Goal: Share content

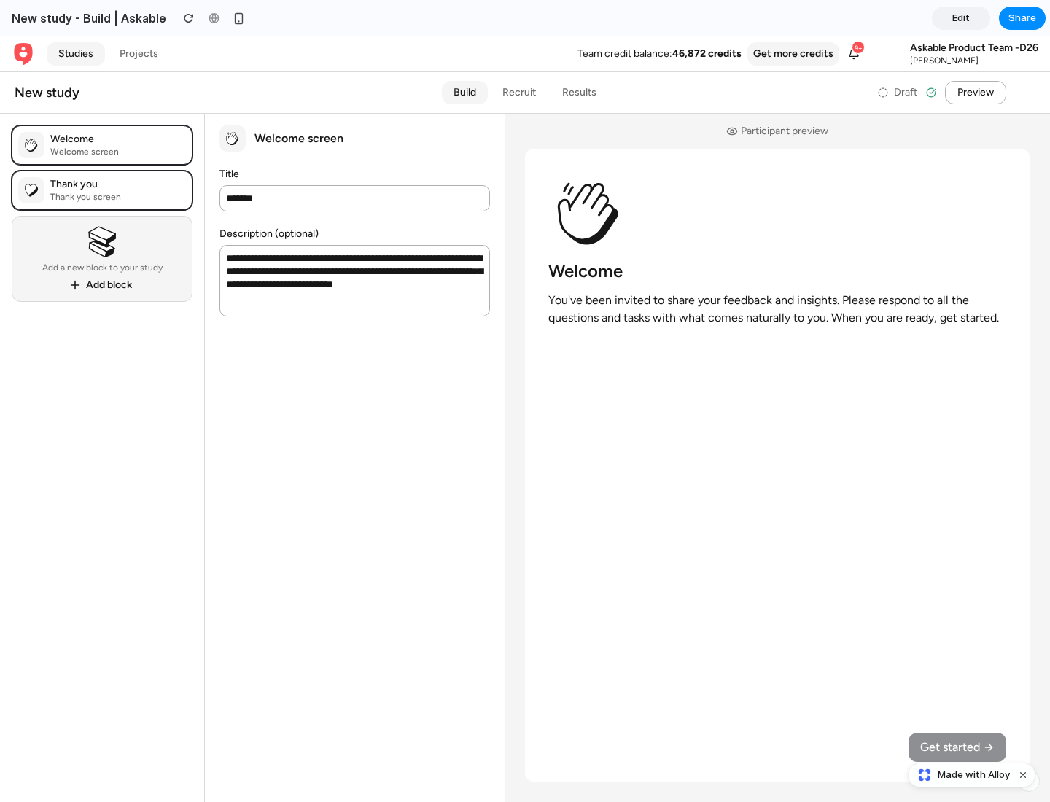
click at [1022, 18] on span "Share" at bounding box center [1022, 18] width 28 height 15
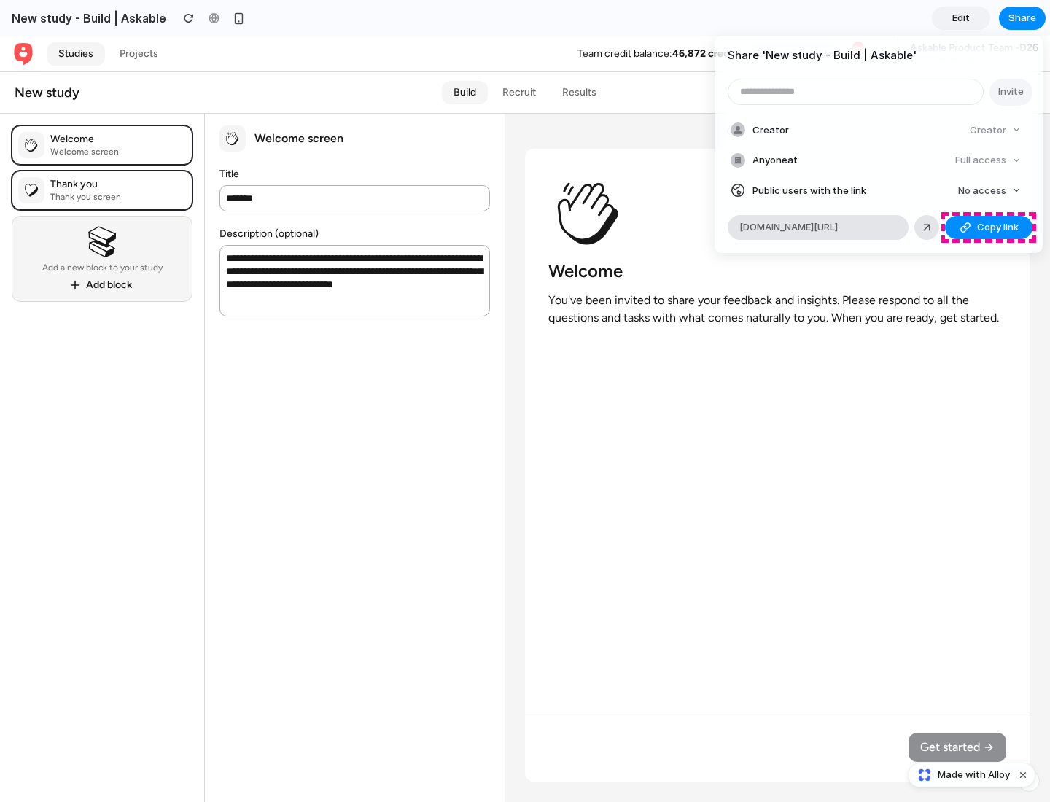
click at [989, 227] on span "Copy link" at bounding box center [998, 227] width 42 height 15
click at [973, 775] on div "Share ' New study - Build | Askable ' Invite Creator Creator Anyone at Full acc…" at bounding box center [525, 401] width 1050 height 802
